Goal: Task Accomplishment & Management: Manage account settings

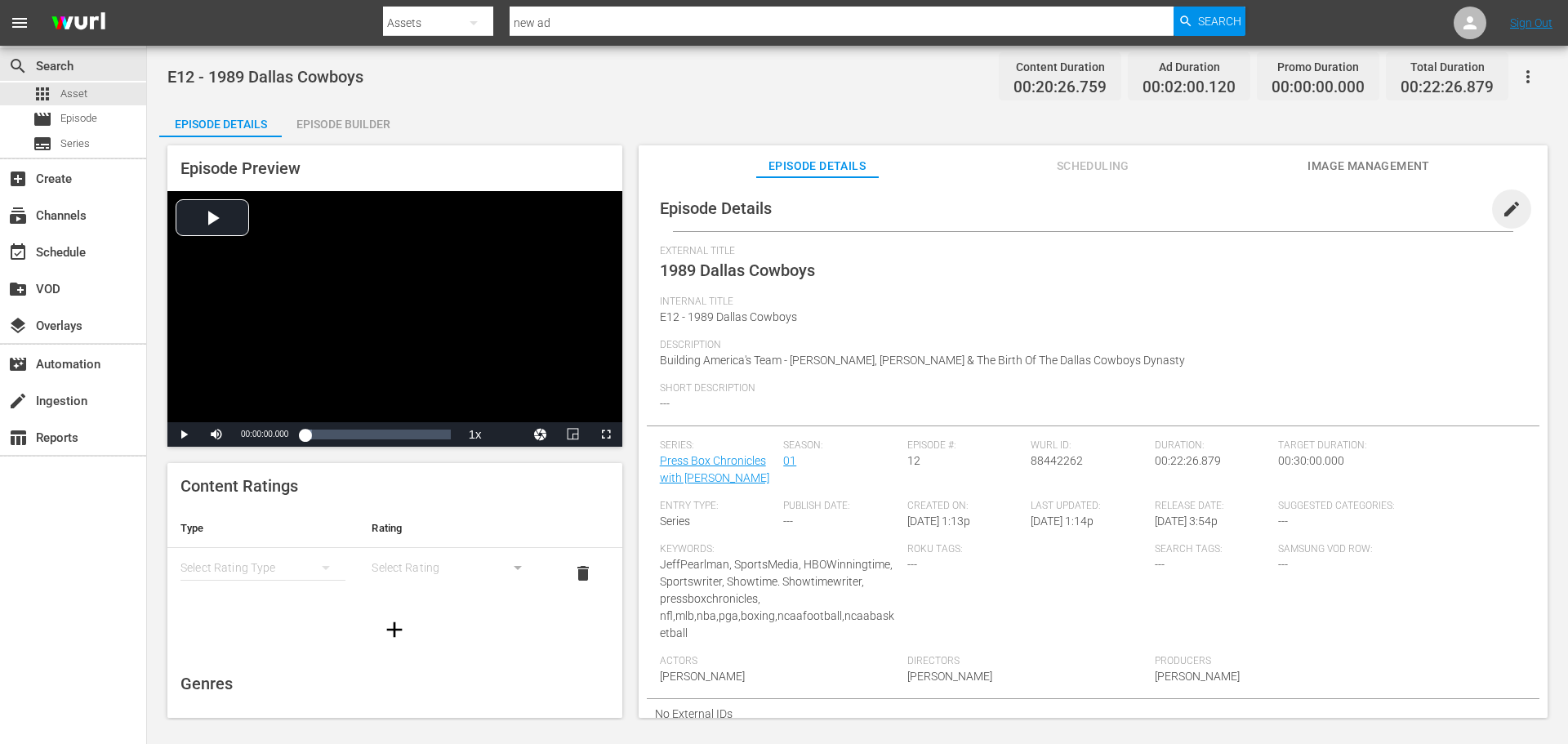
click at [1502, 203] on span "edit" at bounding box center [1512, 209] width 20 height 20
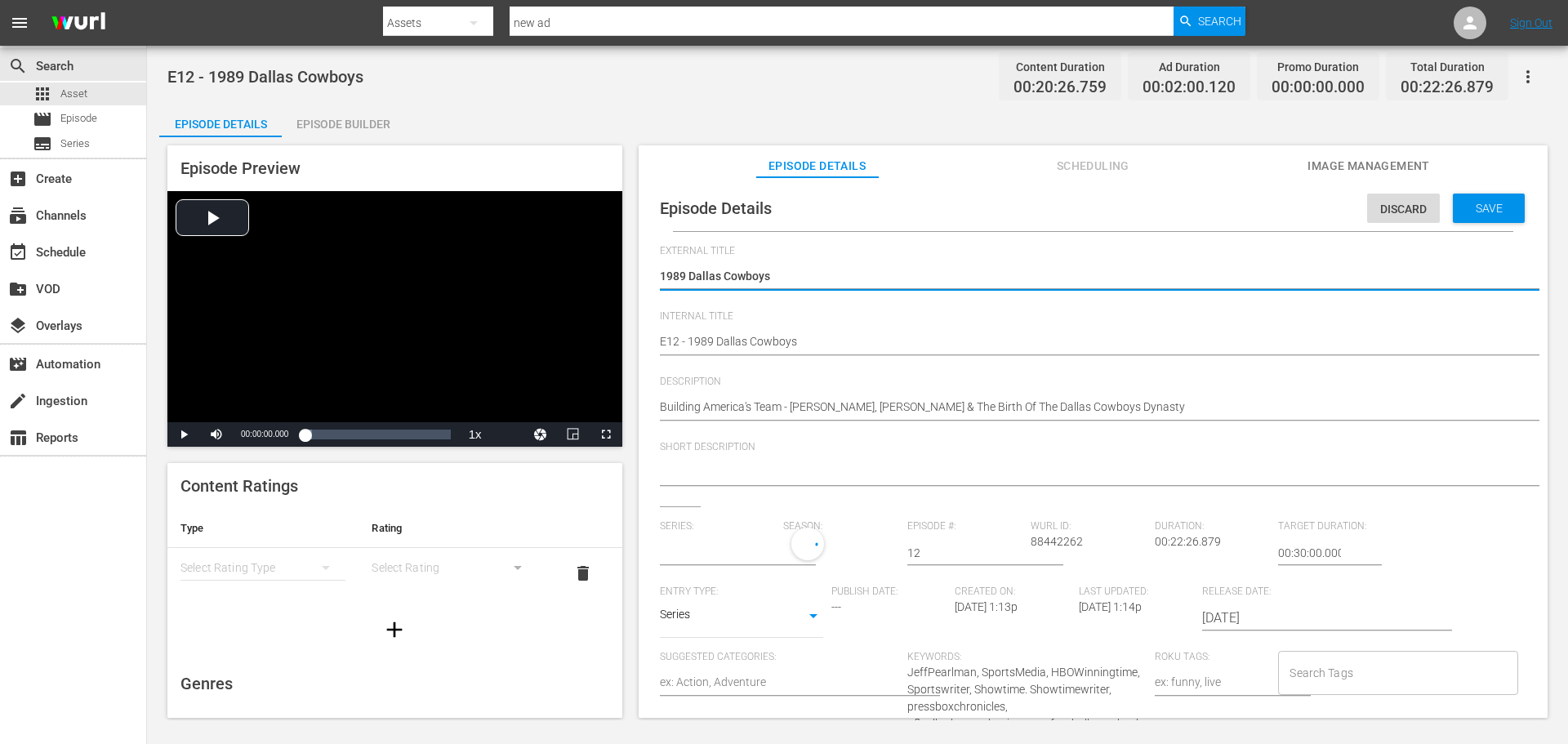
type input "Press Box Chronicles with [PERSON_NAME]"
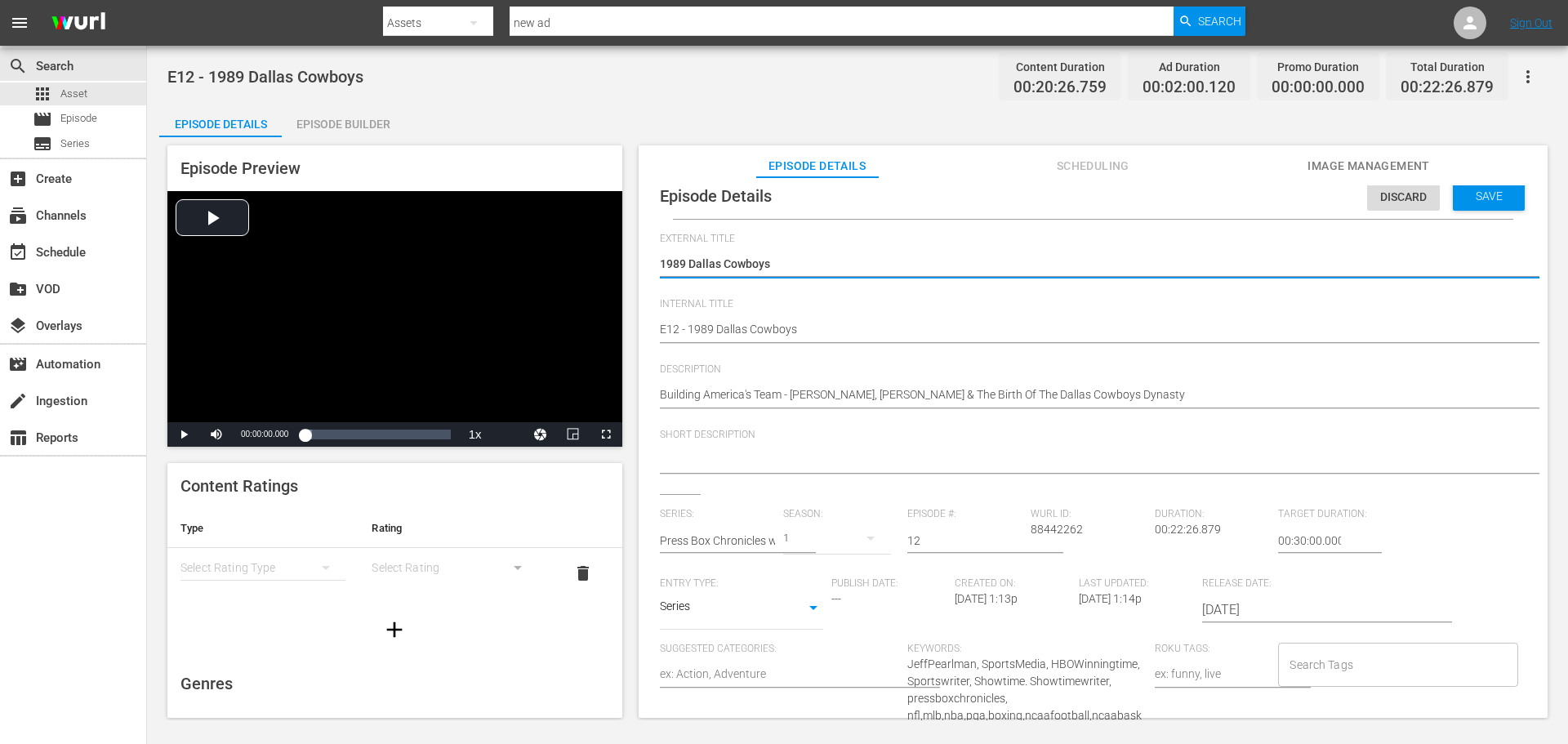
scroll to position [15, 0]
click at [1381, 661] on input "Search Tags" at bounding box center [1385, 661] width 200 height 29
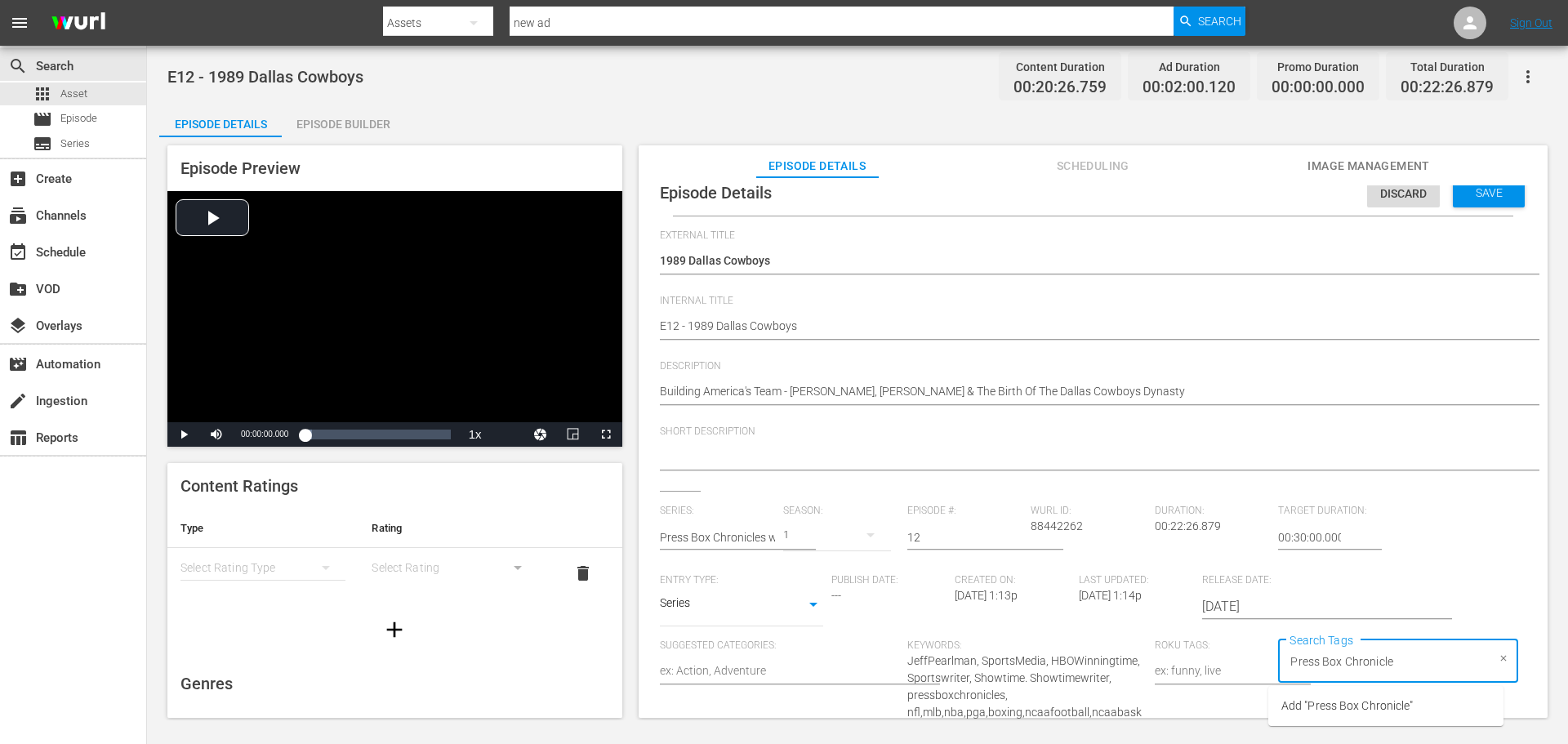
type input "Press Box Chronicles"
click at [1364, 707] on span "Add "Press Box Chronicles"" at bounding box center [1350, 706] width 137 height 17
click at [1466, 557] on div "Series: Press Box Chronicles with [PERSON_NAME] Season: 1 Episode #: 12 [PERSON…" at bounding box center [1093, 678] width 867 height 348
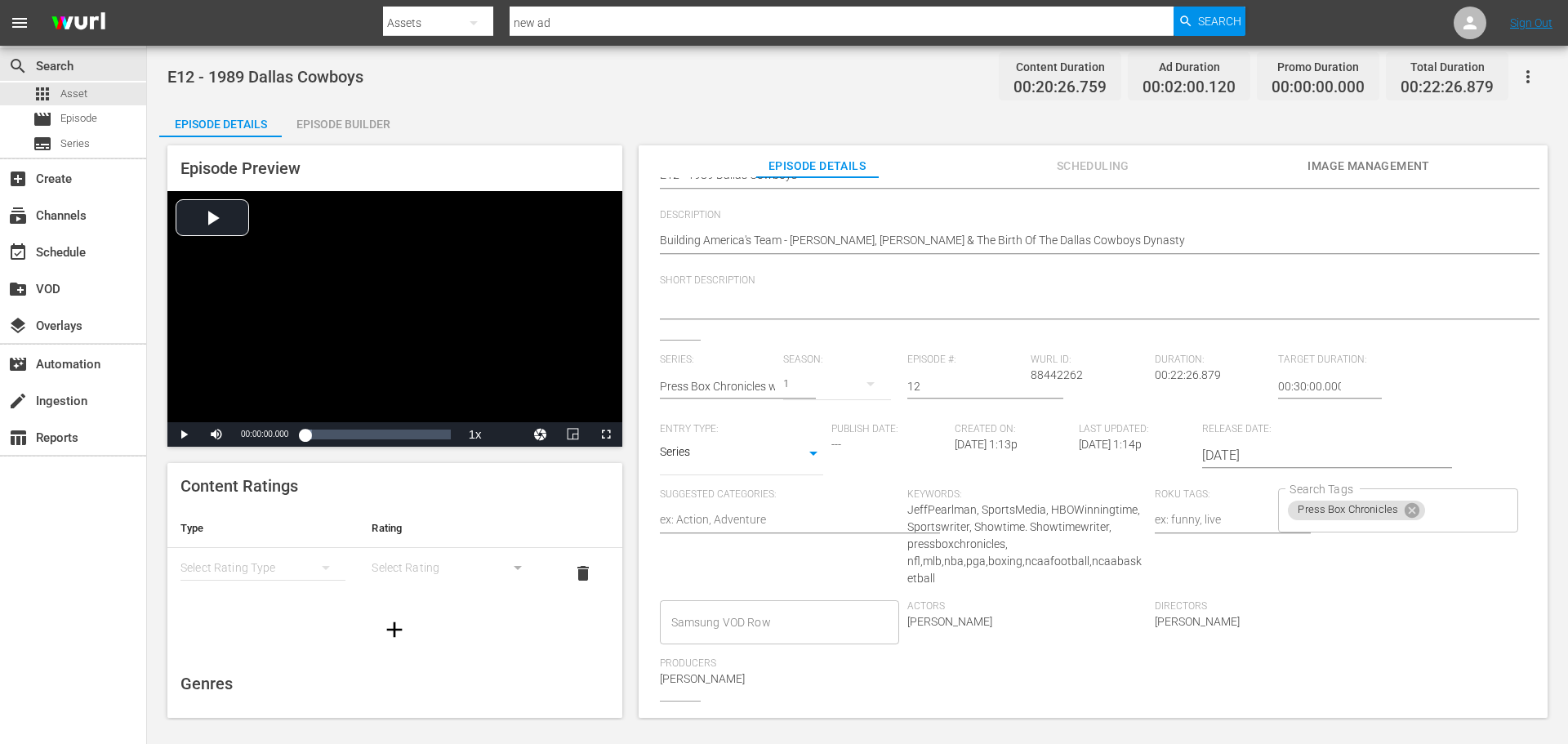
scroll to position [0, 0]
click at [1185, 523] on textarea at bounding box center [1212, 525] width 116 height 20
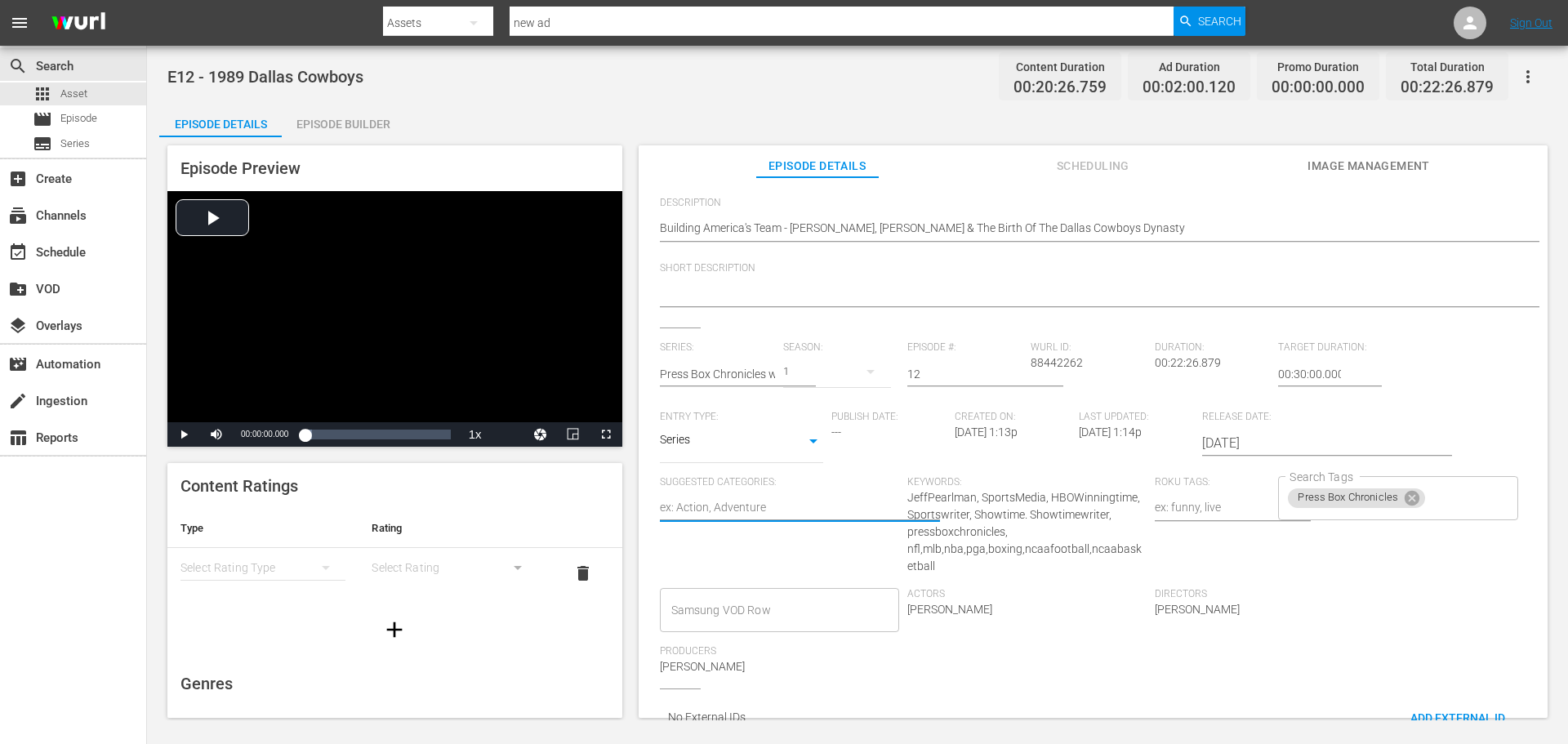
click at [712, 511] on textarea at bounding box center [779, 509] width 239 height 20
click at [807, 561] on div "Suggested Categories:" at bounding box center [783, 532] width 248 height 112
click at [771, 499] on textarea at bounding box center [779, 509] width 239 height 20
click at [776, 511] on textarea at bounding box center [779, 509] width 239 height 20
click at [839, 429] on span "---" at bounding box center [836, 432] width 9 height 13
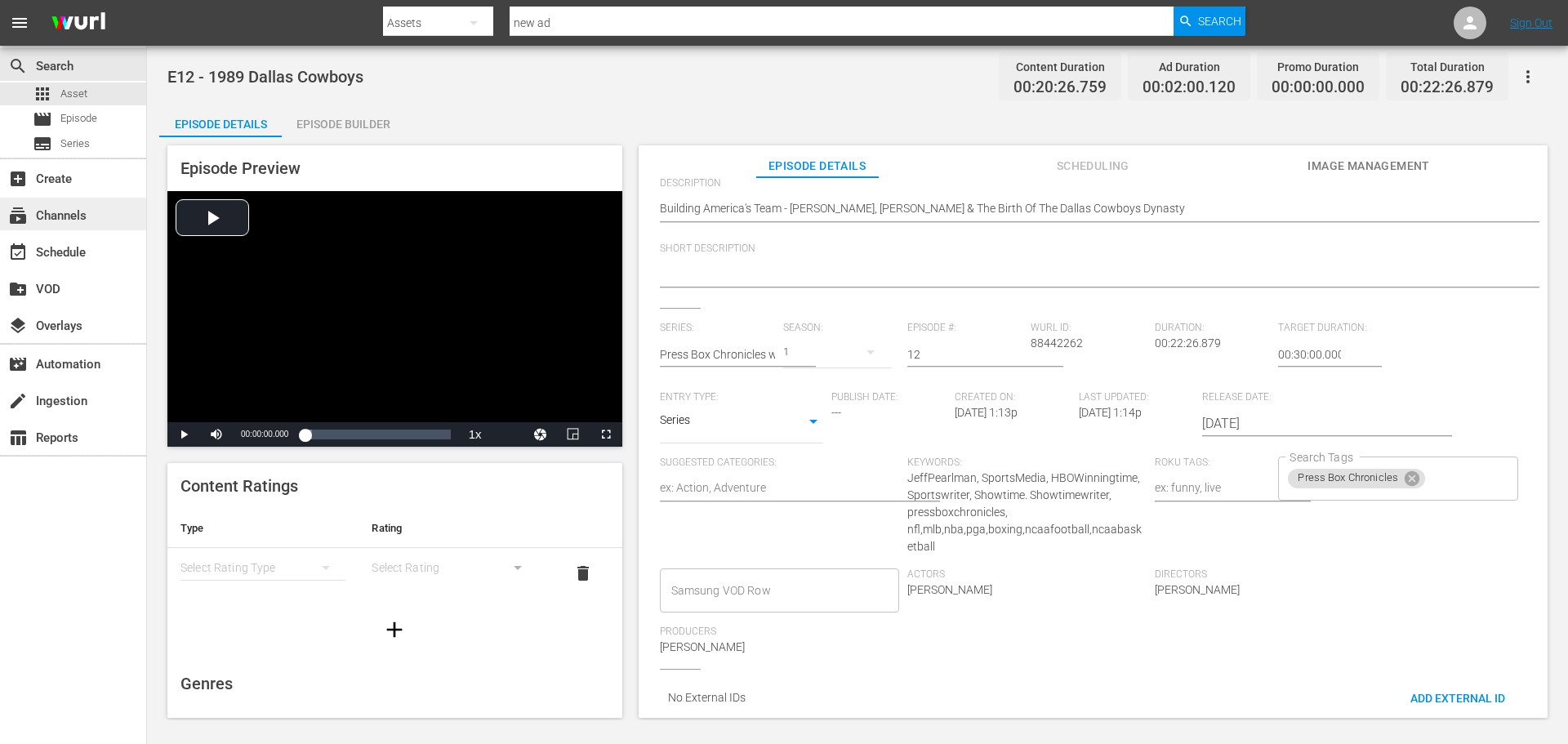
click at [105, 217] on div "subscriptions Channels" at bounding box center [72, 214] width 146 height 33
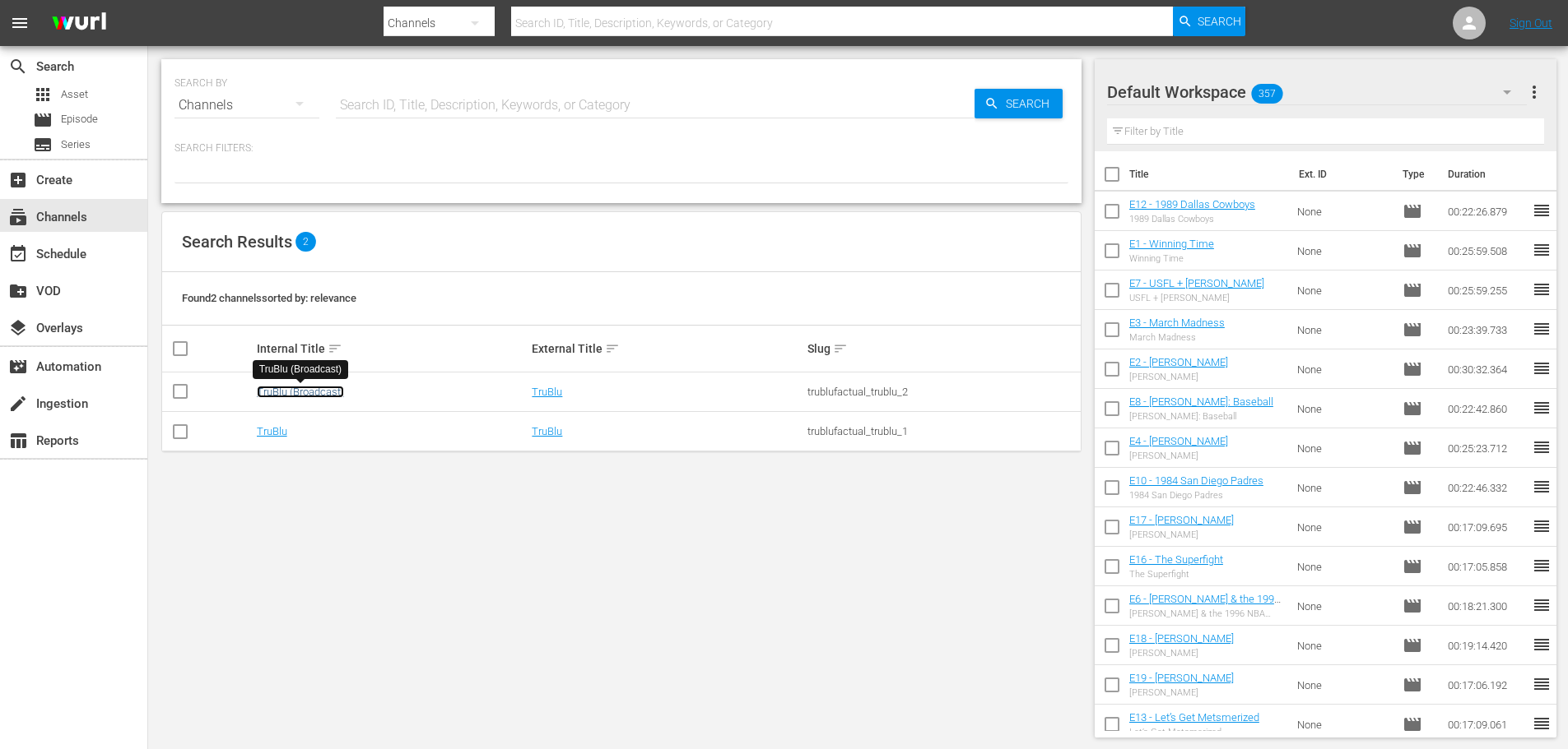
click at [315, 388] on link "TruBlu (Broadcast)" at bounding box center [301, 392] width 87 height 12
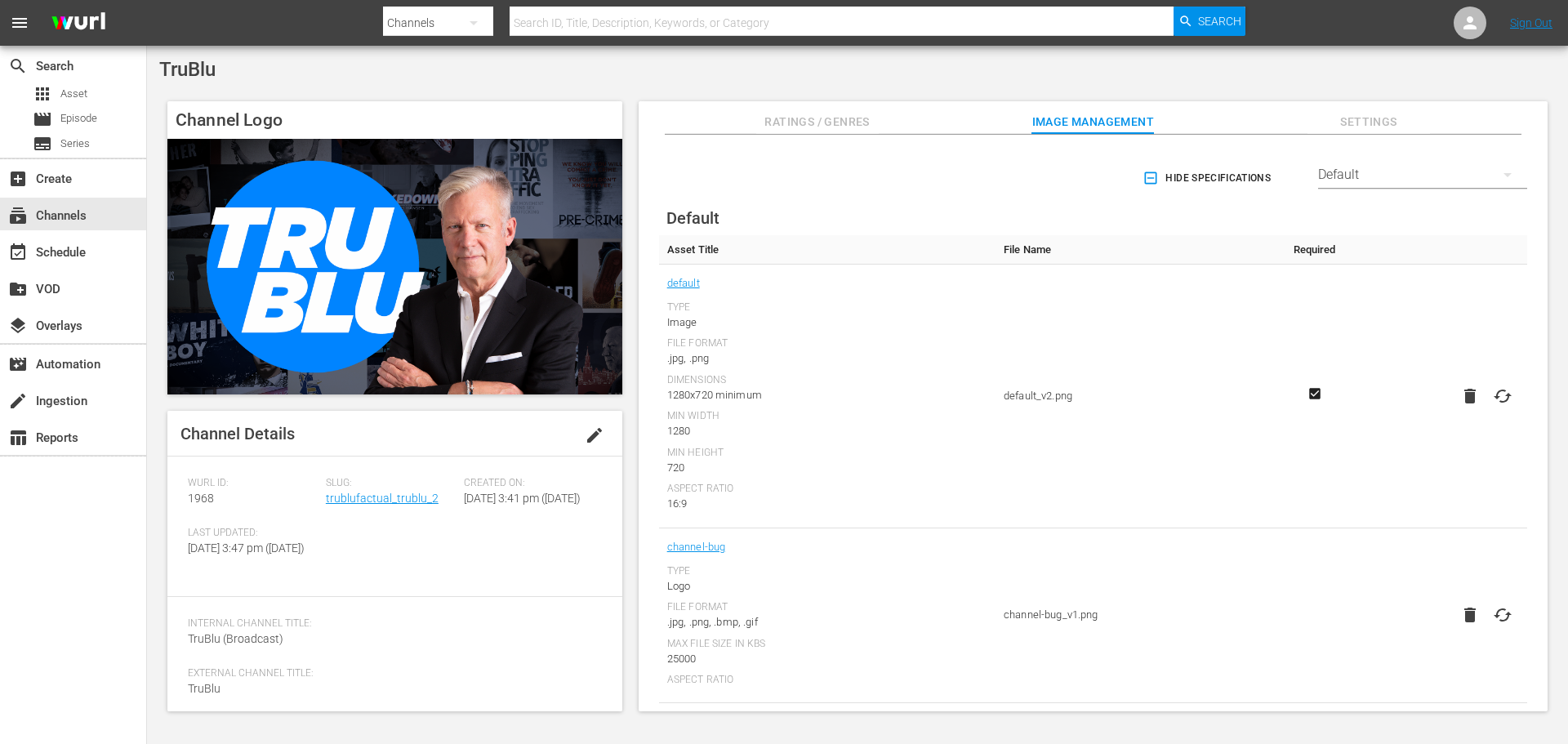
click at [1376, 125] on span "Settings" at bounding box center [1368, 122] width 122 height 21
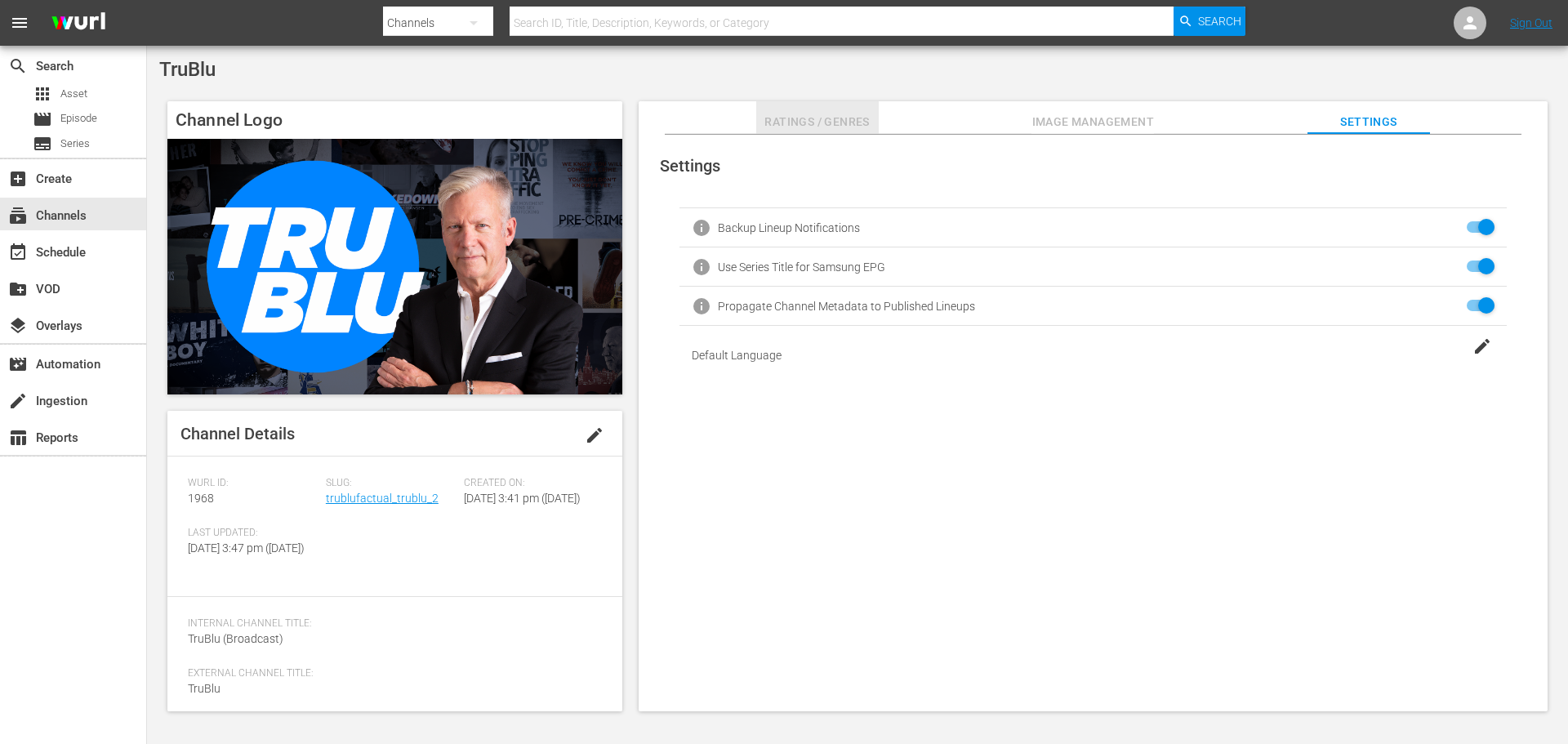
click at [841, 120] on span "Ratings / Genres" at bounding box center [817, 122] width 122 height 21
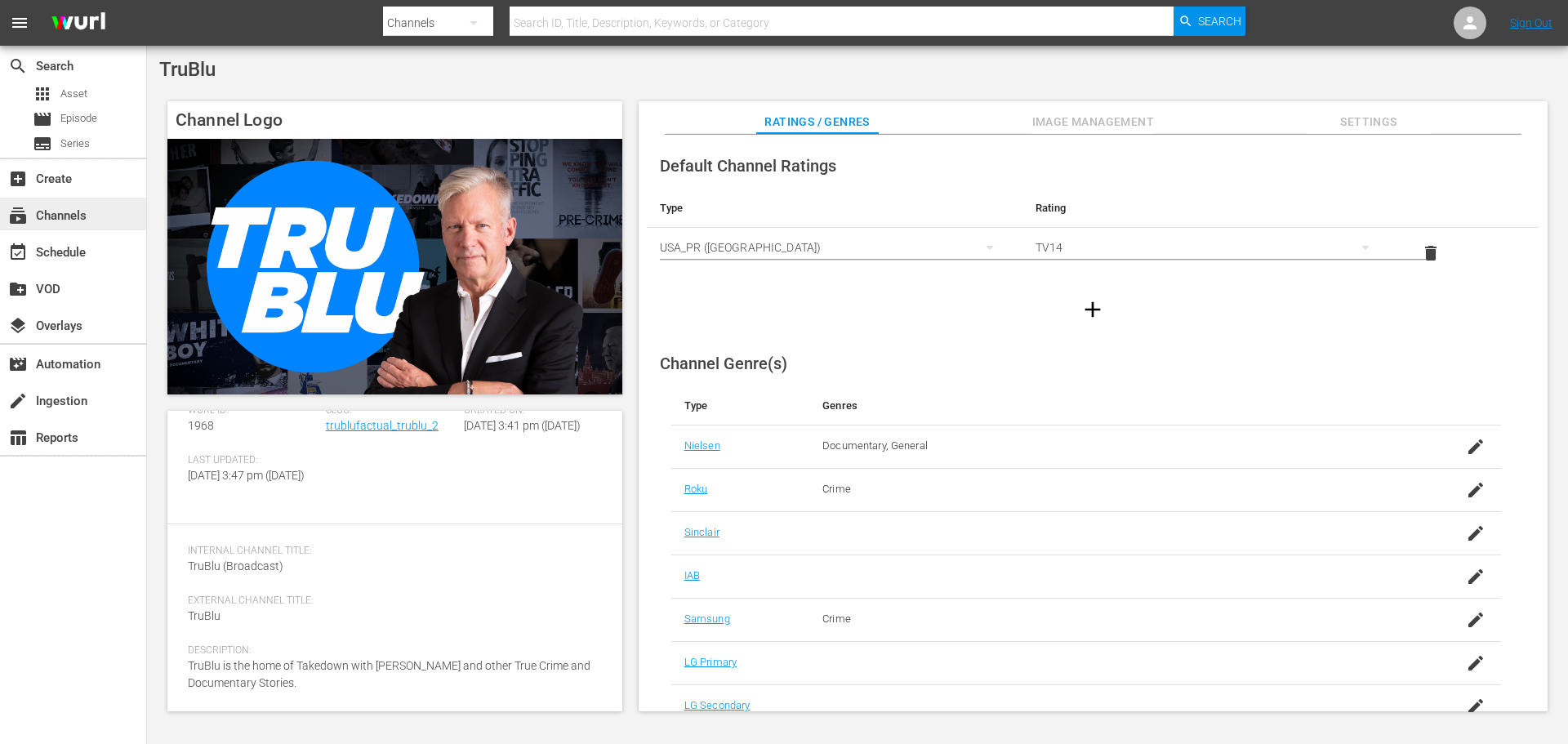
click at [84, 211] on div "subscriptions Channels" at bounding box center [45, 214] width 91 height 15
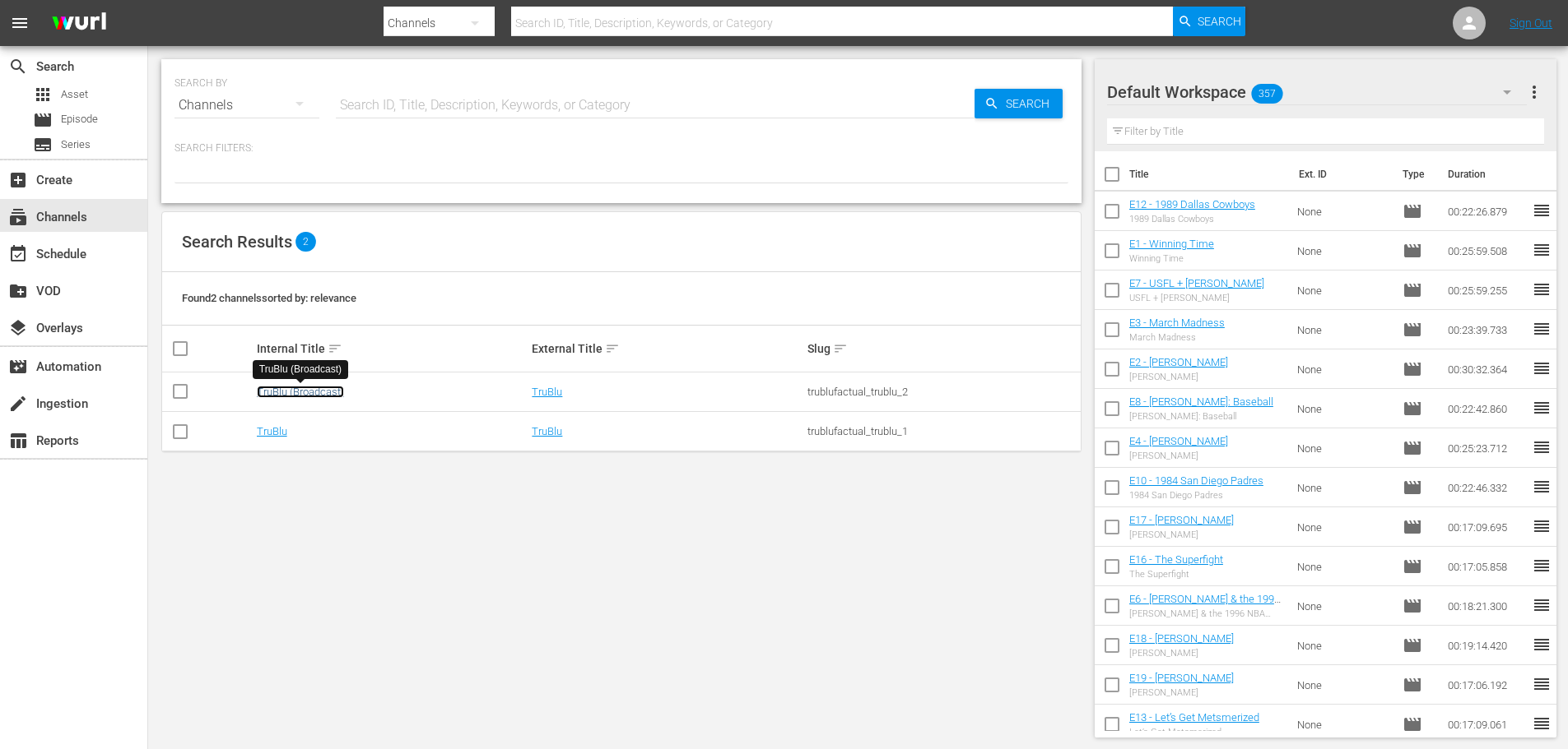
click at [321, 390] on link "TruBlu (Broadcast)" at bounding box center [301, 392] width 87 height 12
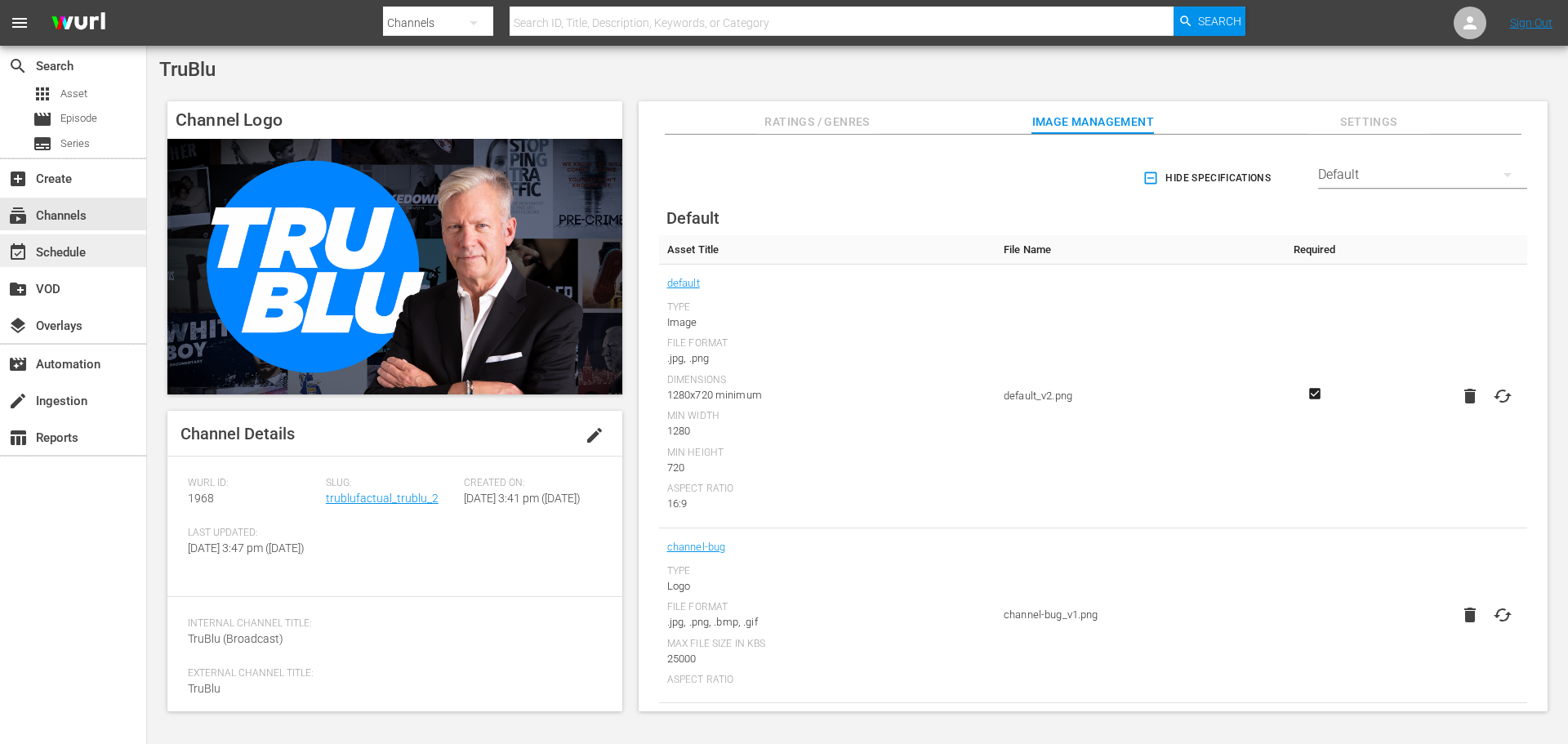
click at [89, 252] on div "event_available Schedule" at bounding box center [45, 251] width 91 height 15
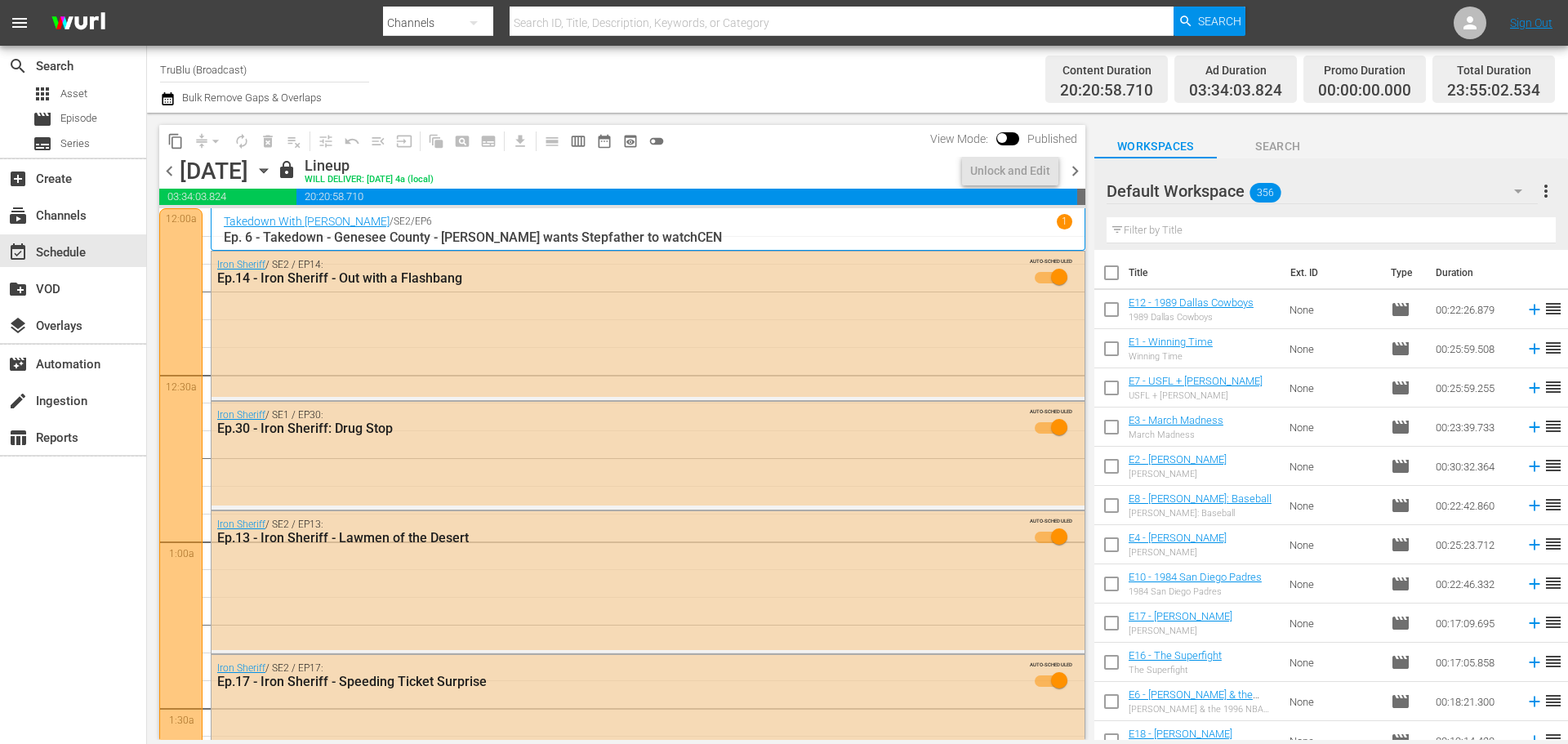
click at [273, 172] on icon "button" at bounding box center [264, 170] width 18 height 18
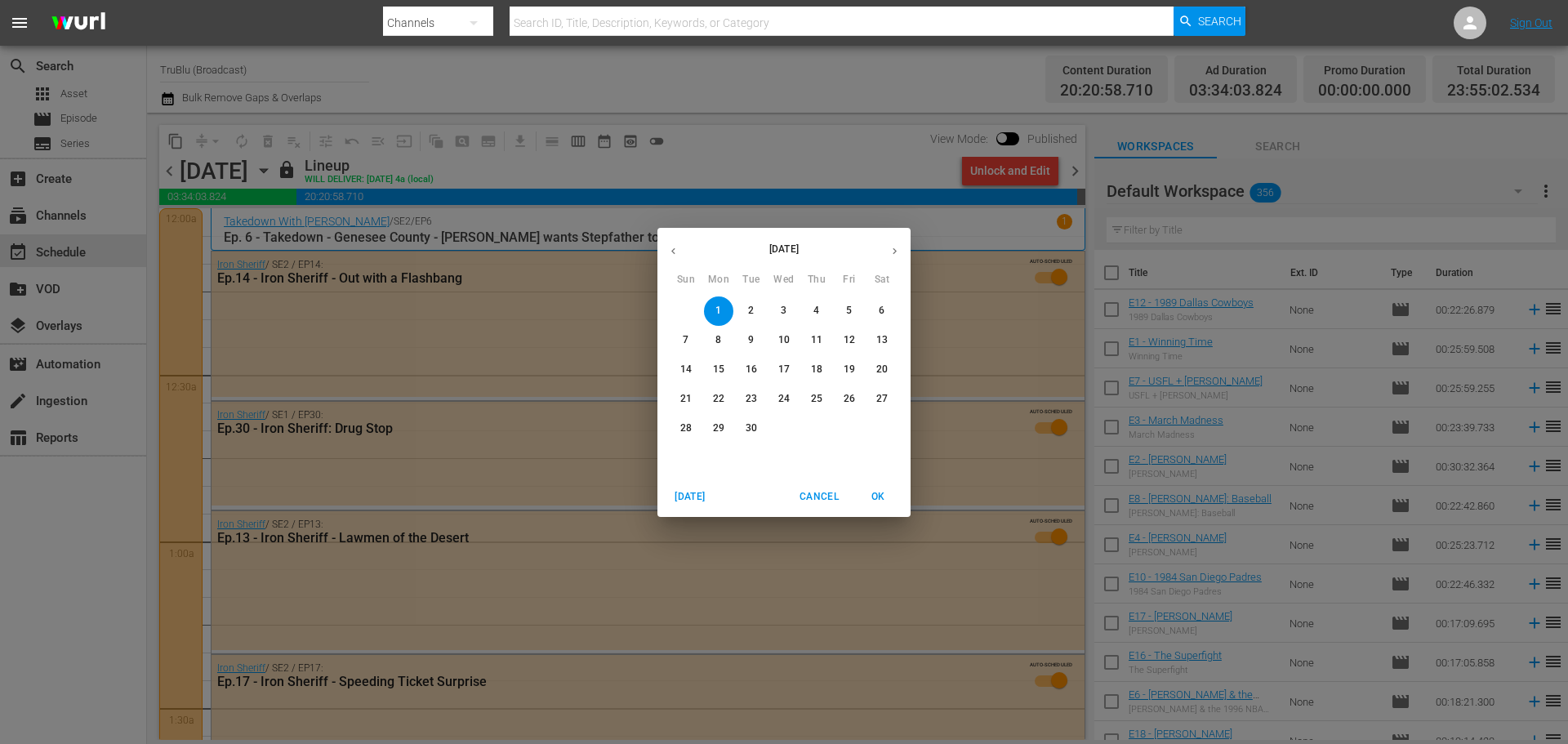
click at [230, 93] on div "[DATE] Sun Mon Tue Wed Thu Fri Sat 31 1 2 3 4 5 6 7 8 9 10 11 12 13 14 15 16 17…" at bounding box center [784, 372] width 1568 height 744
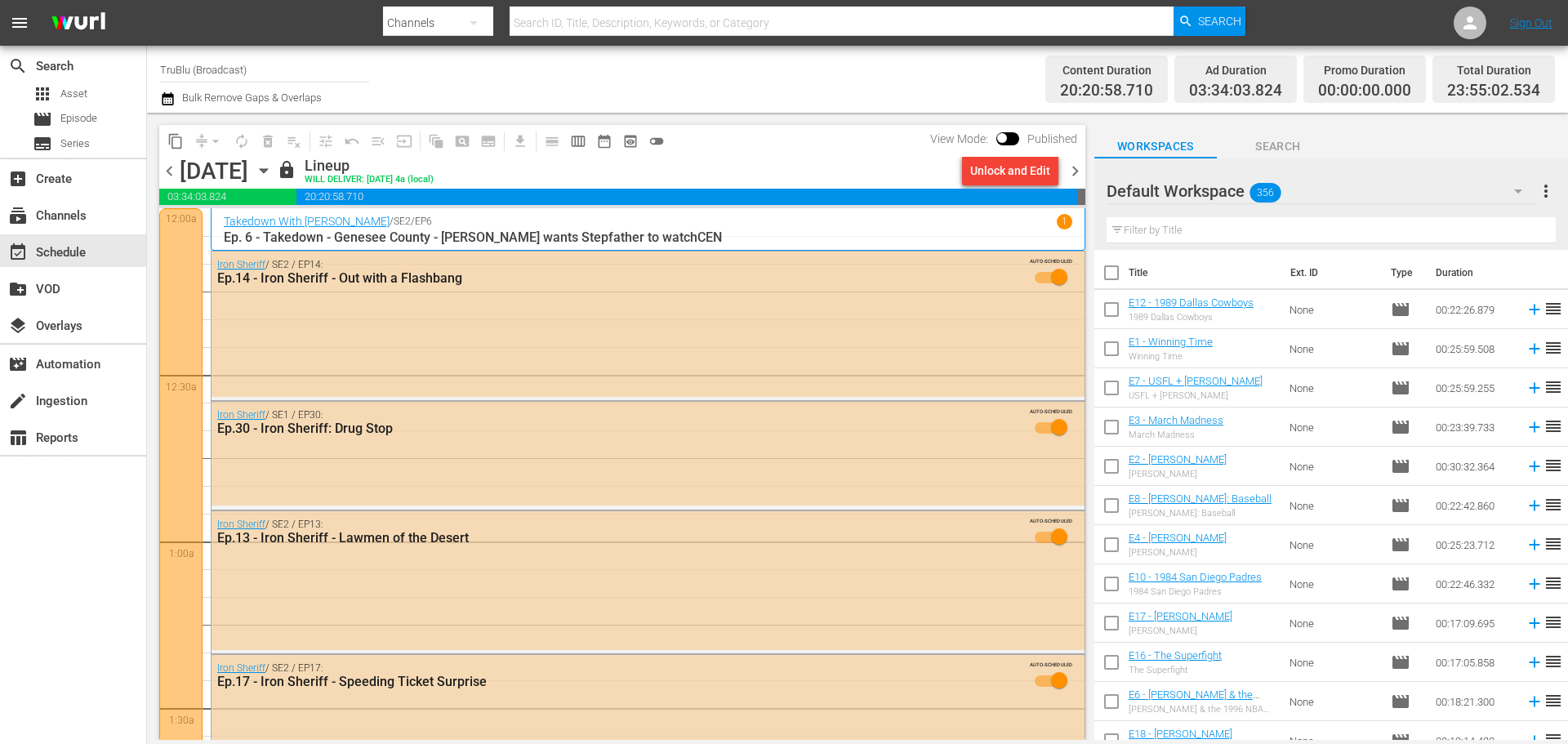
click at [179, 90] on div "Bulk Remove Gaps & Overlaps" at bounding box center [241, 99] width 162 height 20
click at [172, 98] on icon "button" at bounding box center [168, 99] width 15 height 20
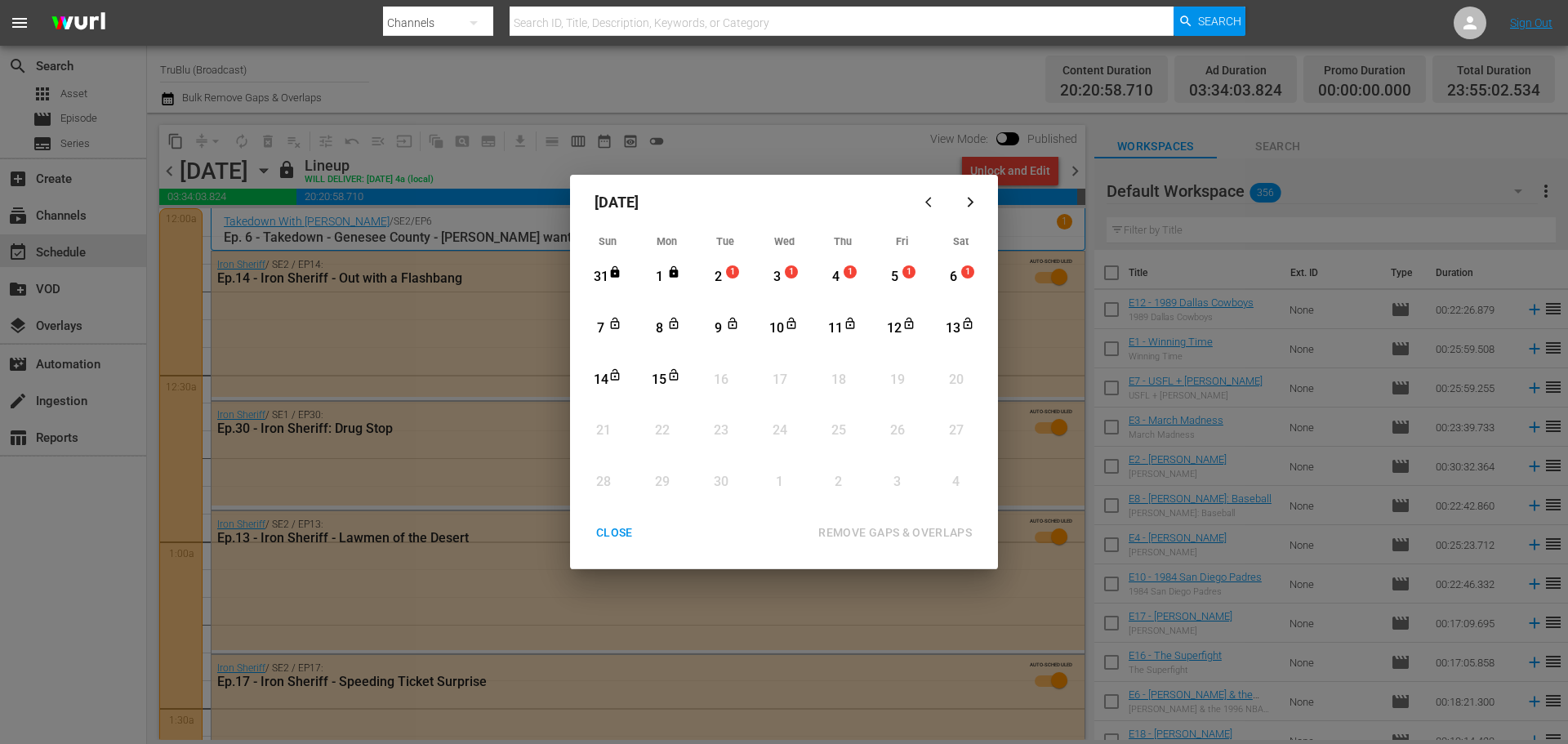
click at [918, 201] on button "button" at bounding box center [931, 202] width 40 height 40
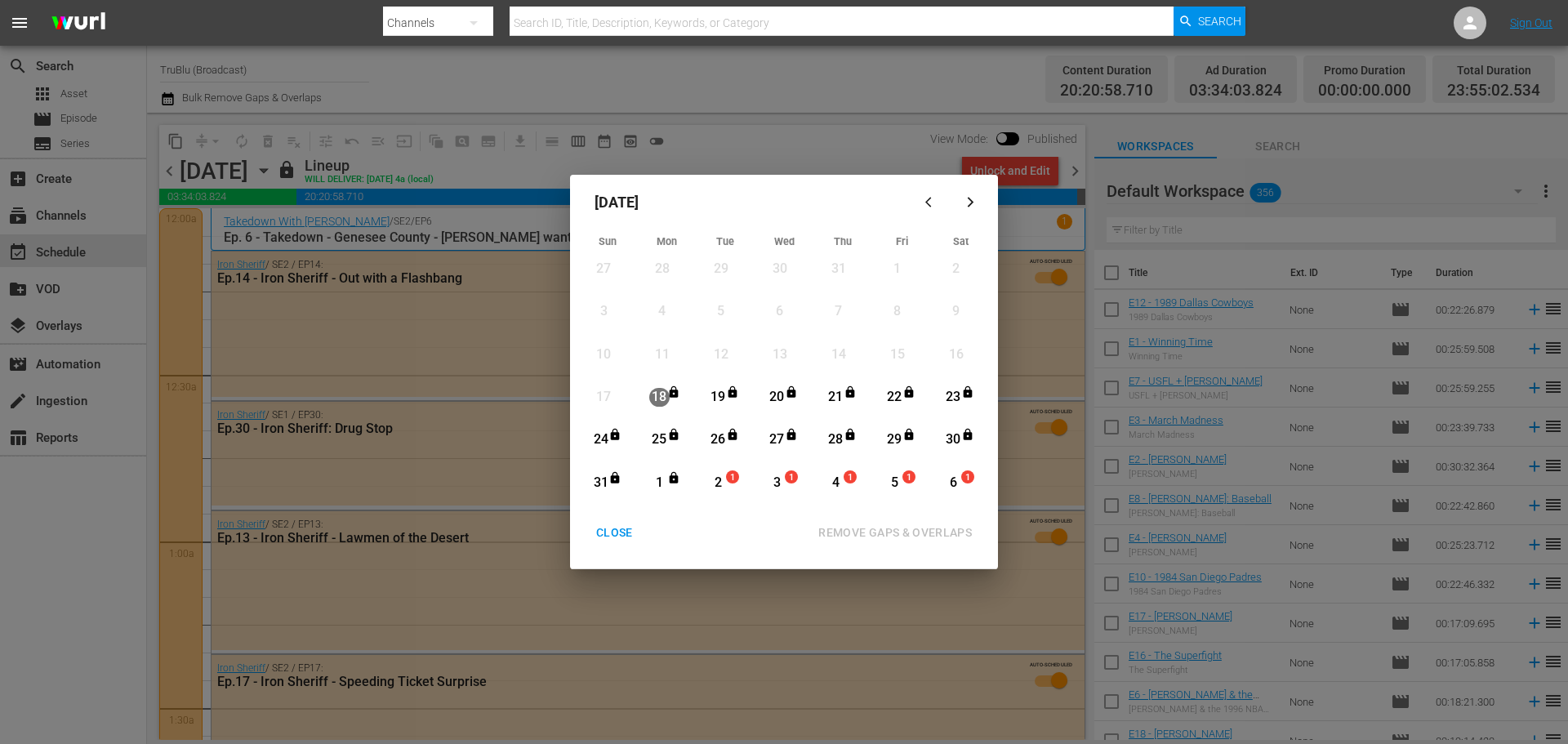
click at [837, 65] on div "[DATE] Sun Mon Tue Wed Thu Fri Sat 27 View Lineup 28 View Lineup 29 View Lineup…" at bounding box center [784, 372] width 1568 height 744
click at [628, 532] on div "CLOSE" at bounding box center [615, 533] width 63 height 21
